Goal: Task Accomplishment & Management: Manage account settings

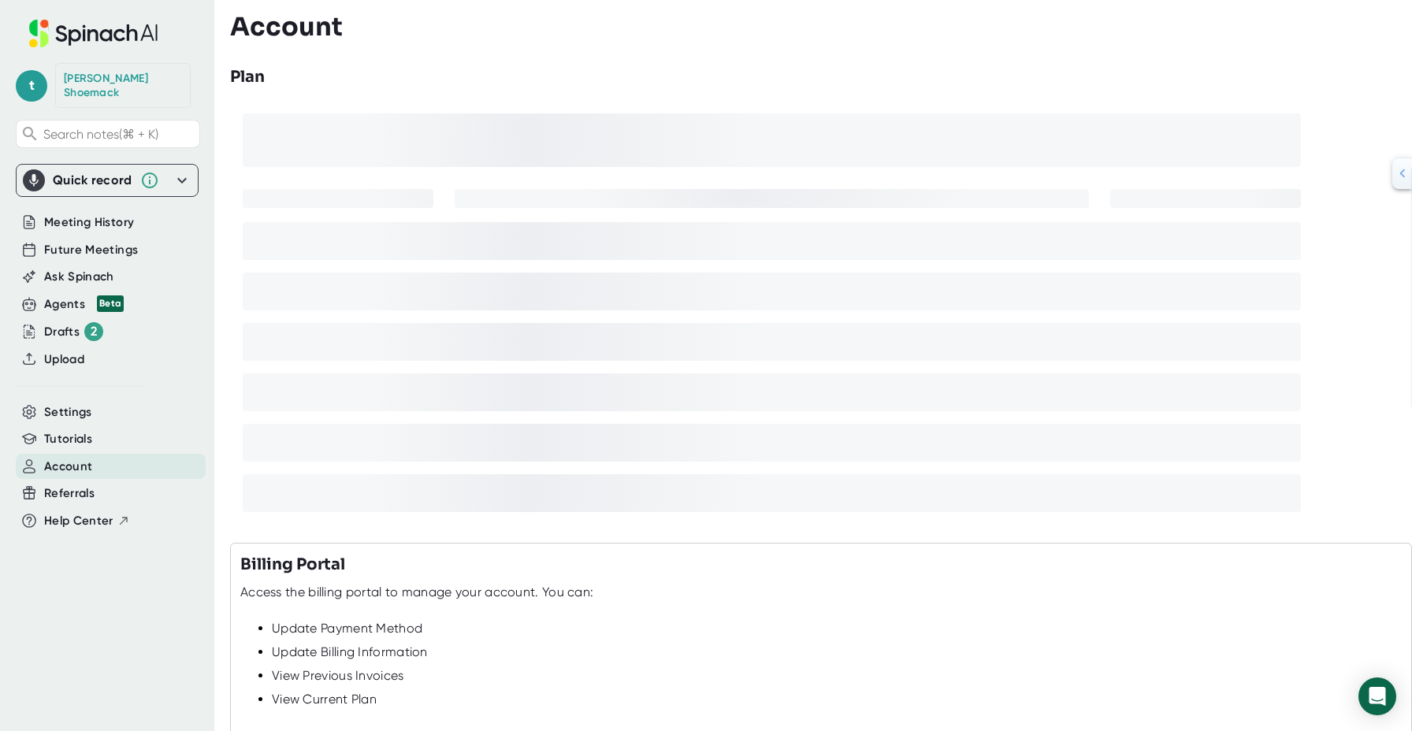
click at [117, 37] on icon at bounding box center [110, 32] width 55 height 17
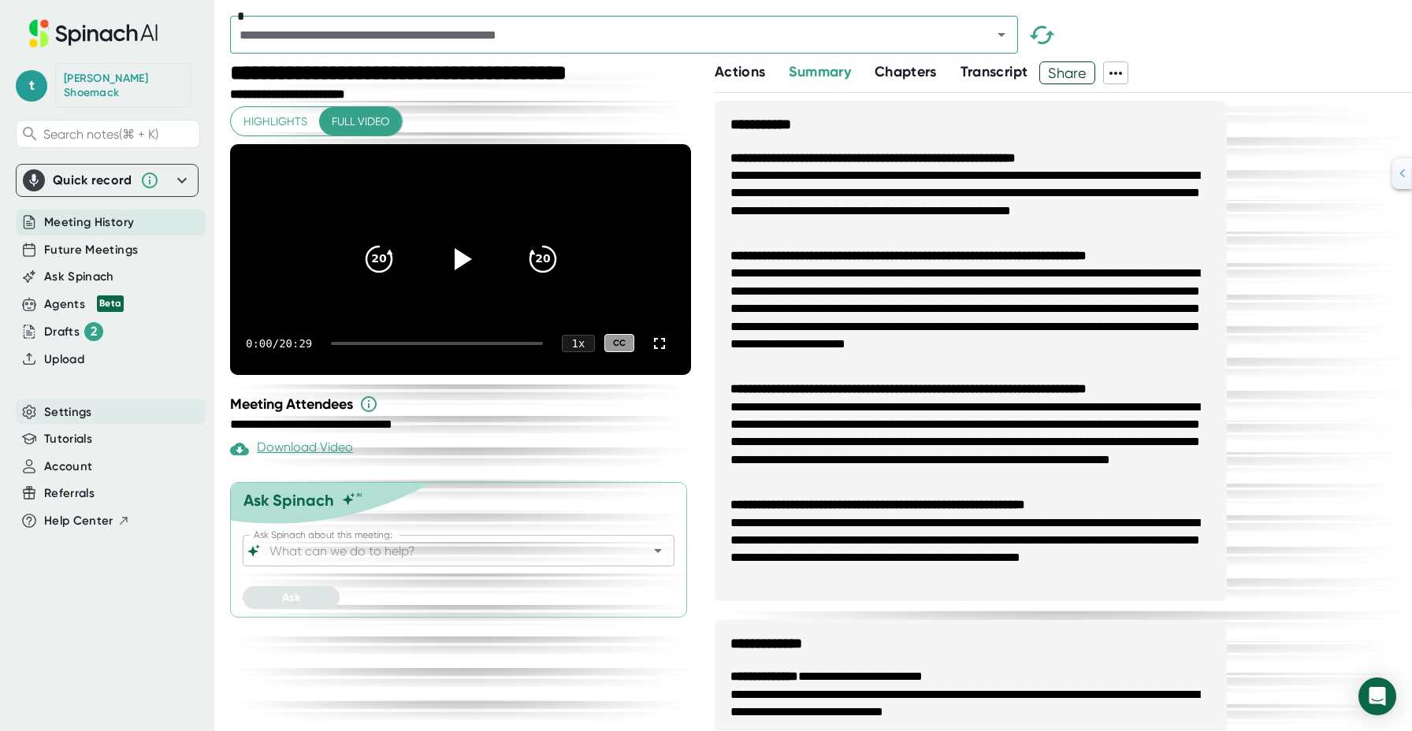
click at [72, 403] on span "Settings" at bounding box center [68, 412] width 48 height 18
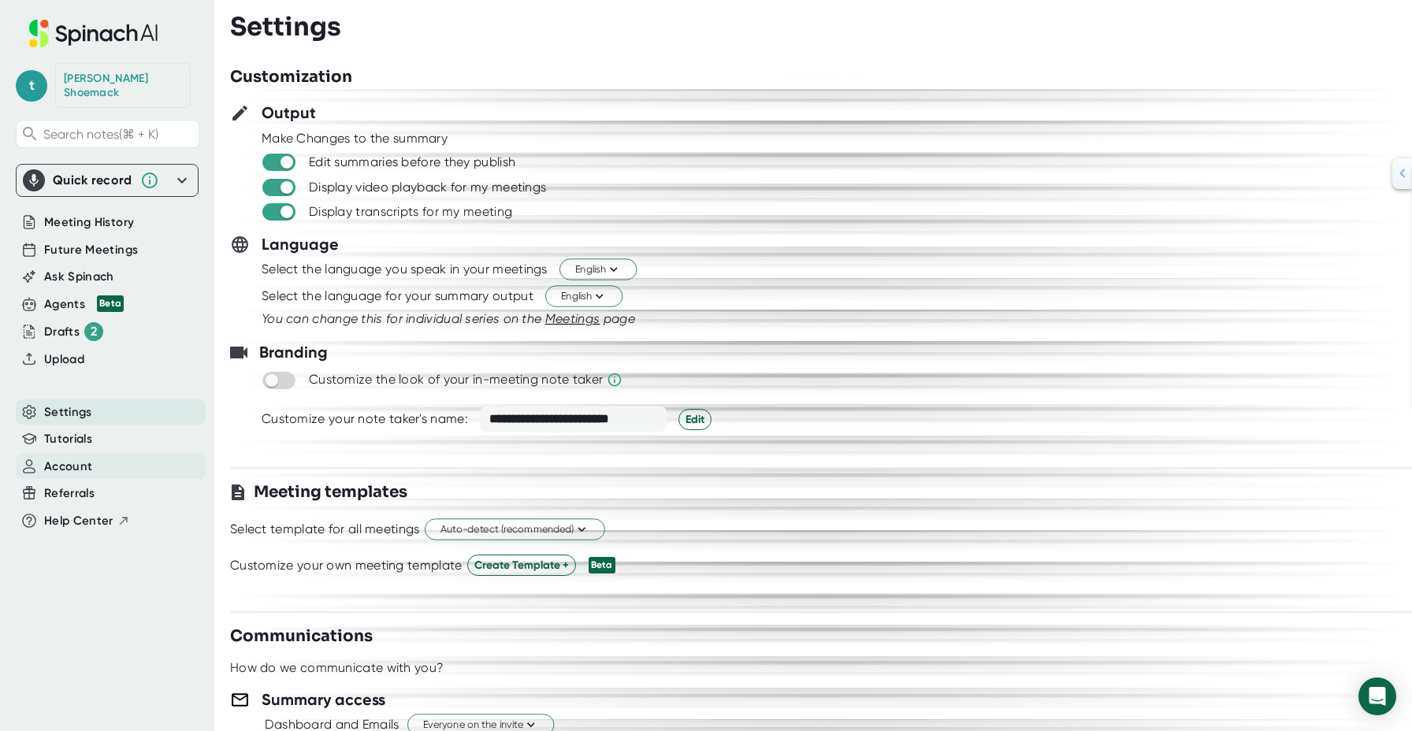
click at [76, 458] on span "Account" at bounding box center [68, 467] width 48 height 18
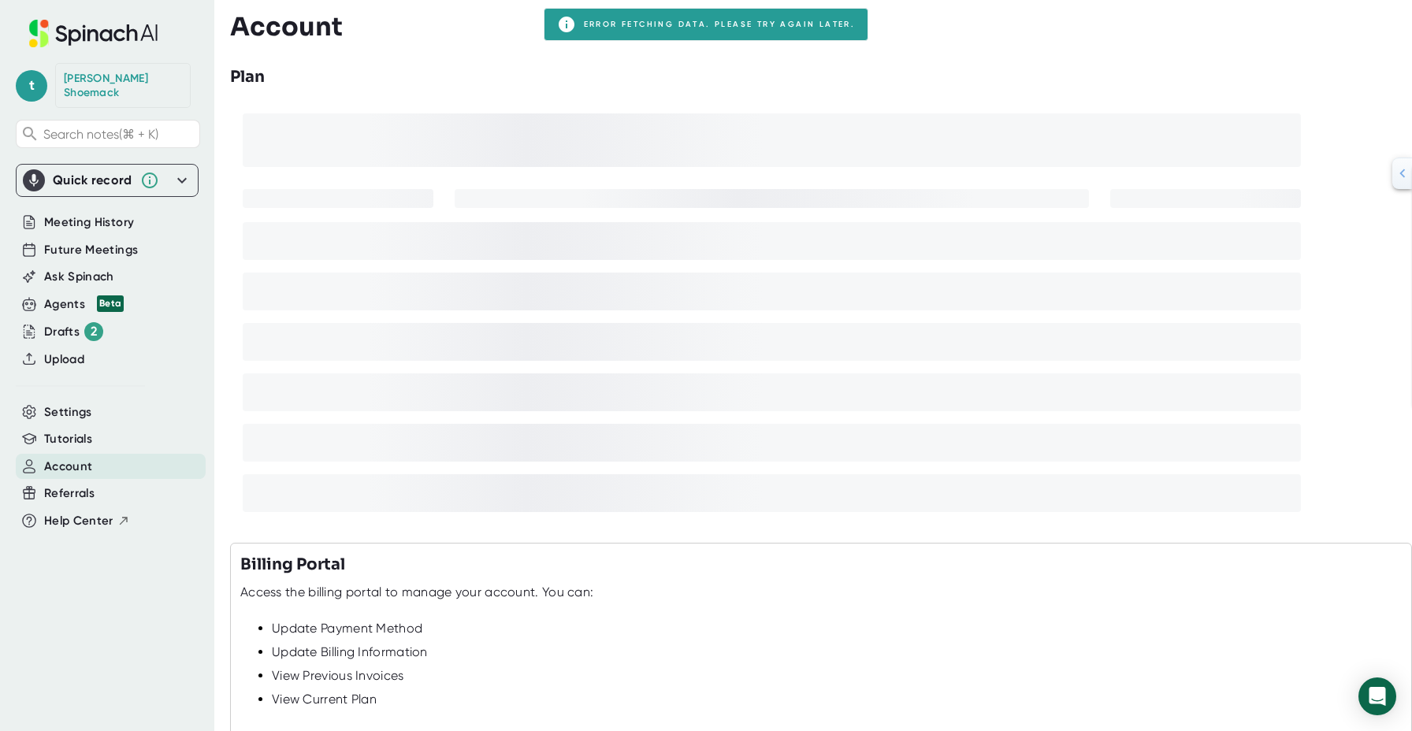
scroll to position [181, 0]
